Goal: Transaction & Acquisition: Purchase product/service

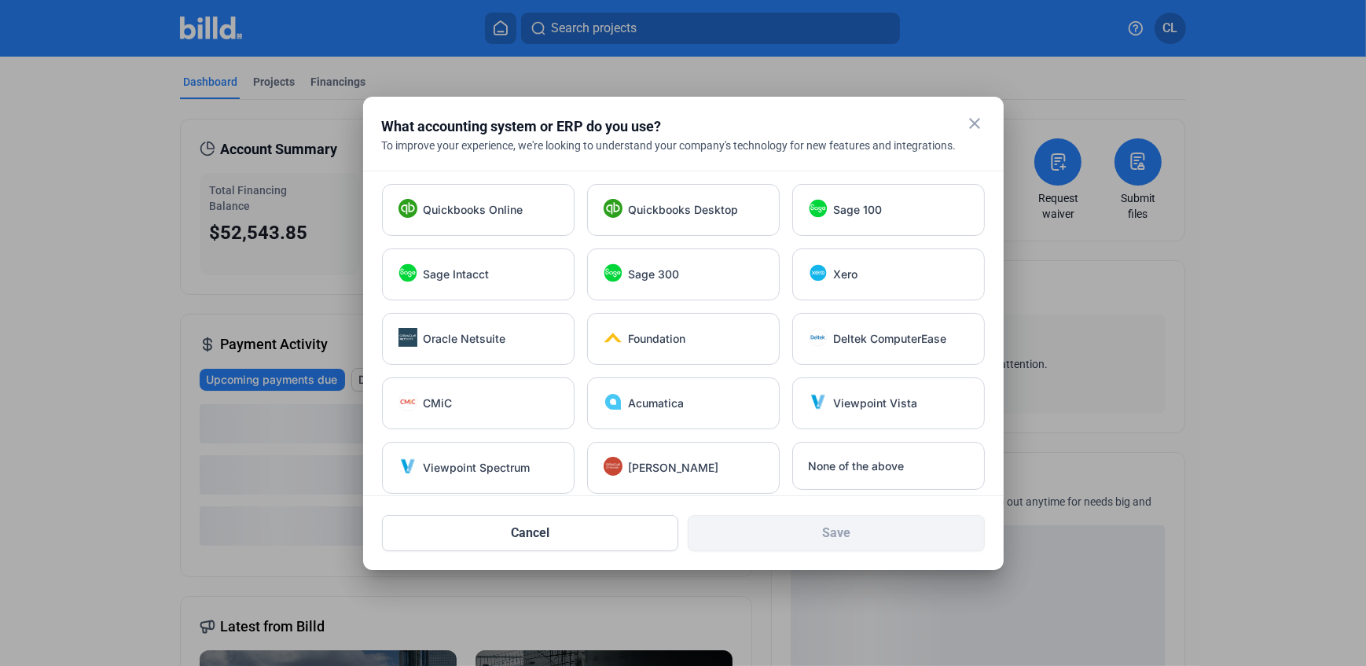
click at [971, 123] on mat-icon "close" at bounding box center [975, 123] width 19 height 19
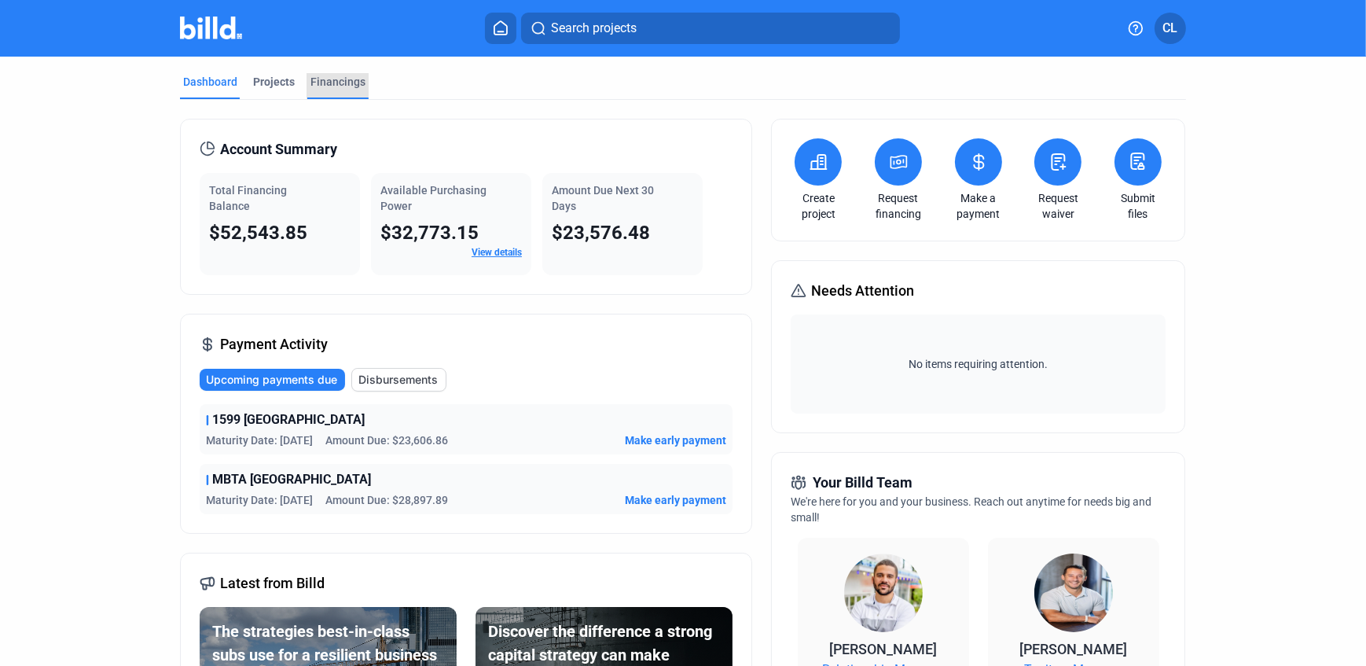
click at [314, 79] on div "Financings" at bounding box center [337, 82] width 55 height 16
